Goal: Information Seeking & Learning: Learn about a topic

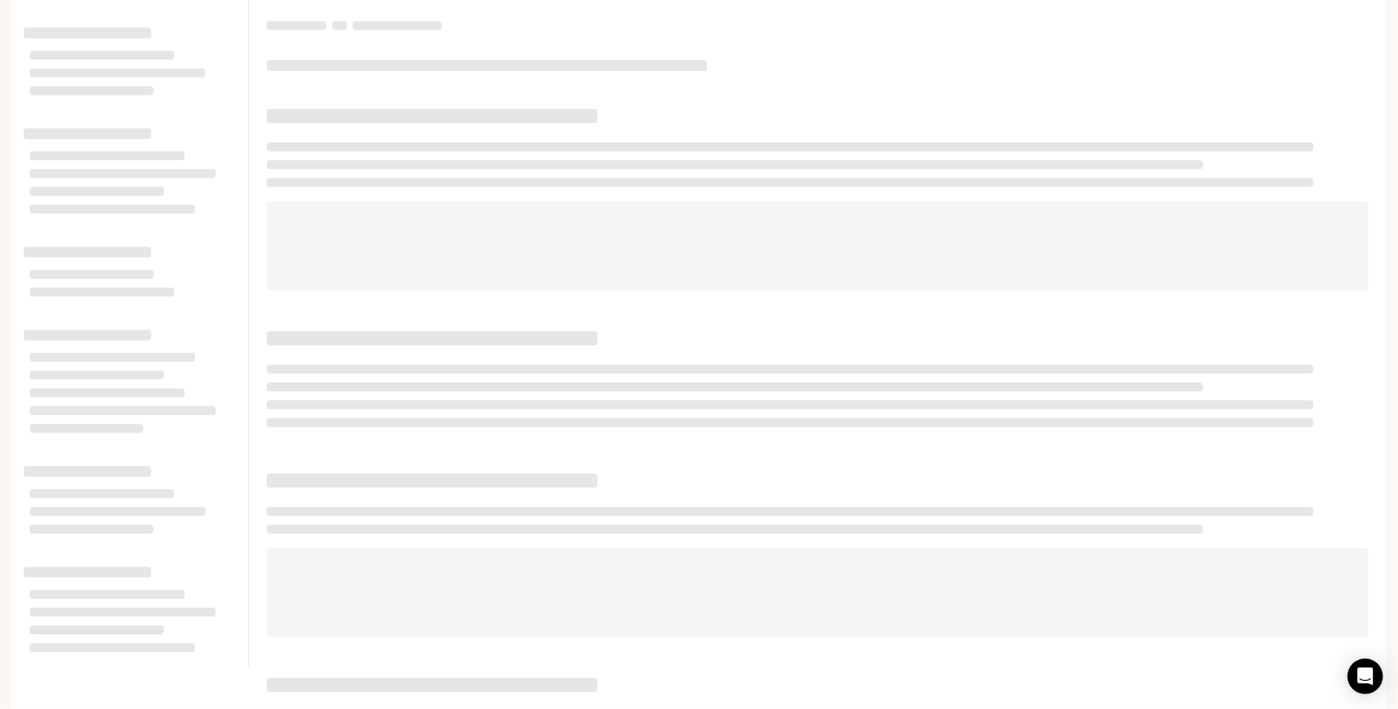
click at [1307, 134] on div at bounding box center [817, 334] width 1137 height 668
